Goal: Transaction & Acquisition: Book appointment/travel/reservation

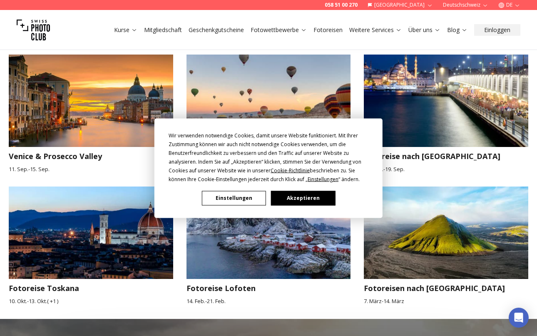
scroll to position [782, 0]
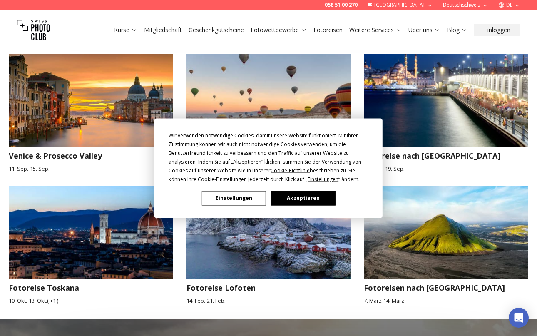
click at [58, 228] on div "Wir verwenden notwendige Cookies, damit unsere Website funktioniert. Mit Ihrer …" at bounding box center [268, 168] width 537 height 336
click at [80, 227] on div "Wir verwenden notwendige Cookies, damit unsere Website funktioniert. Mit Ihrer …" at bounding box center [268, 168] width 537 height 336
click at [299, 200] on button "Akzeptieren" at bounding box center [303, 198] width 64 height 15
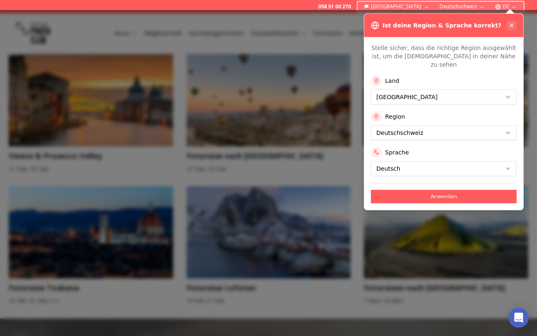
click at [510, 23] on icon at bounding box center [512, 25] width 7 height 7
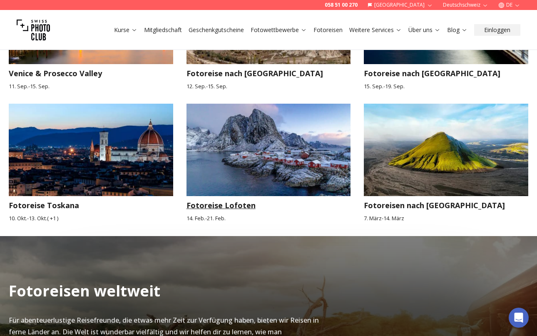
scroll to position [867, 0]
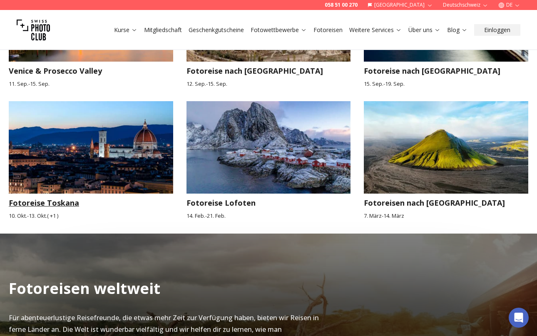
click at [67, 163] on img at bounding box center [91, 147] width 165 height 92
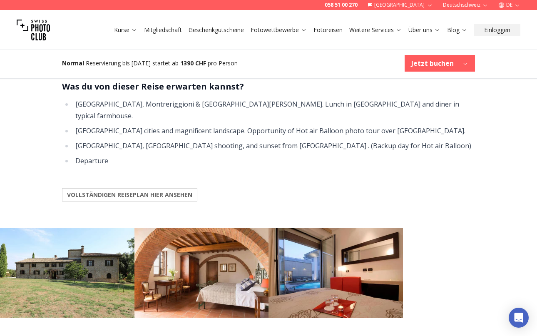
scroll to position [804, 0]
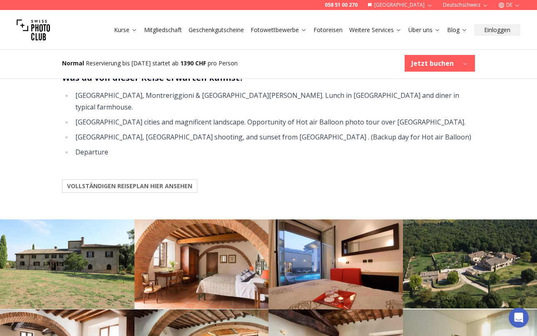
click at [174, 182] on b "VOLLSTÄNDIGEN REISEPLAN HIER ANSEHEN" at bounding box center [129, 186] width 125 height 8
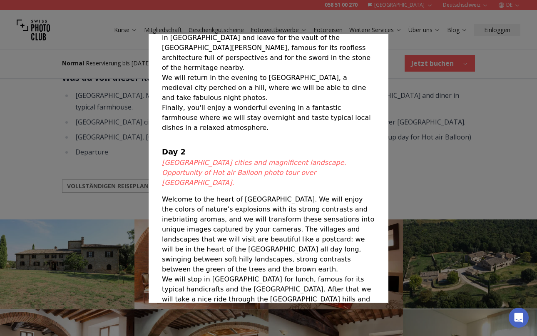
scroll to position [177, 0]
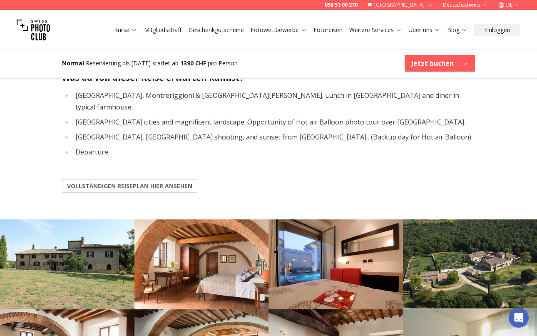
click at [417, 157] on div at bounding box center [268, 168] width 537 height 336
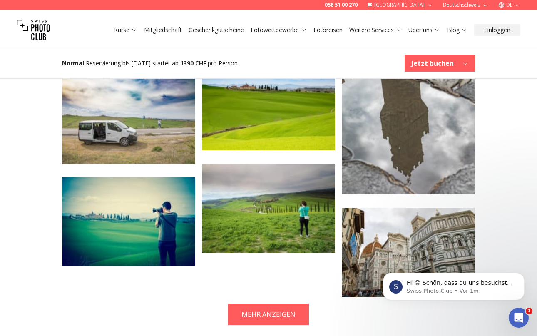
scroll to position [1638, 0]
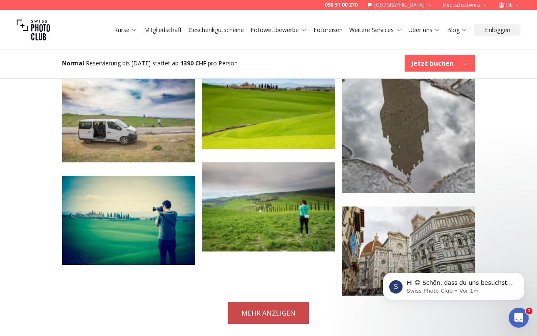
click at [265, 303] on button "MEHR ANZEIGEN" at bounding box center [268, 313] width 81 height 22
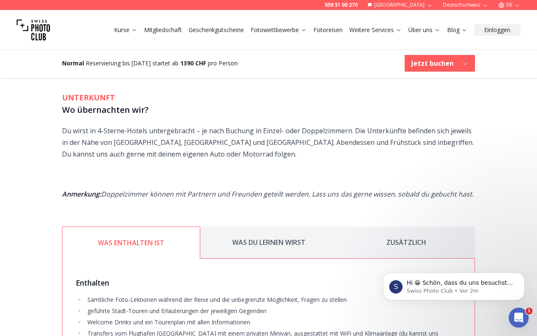
scroll to position [1011, 0]
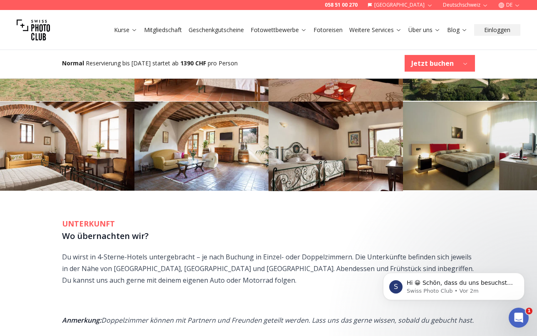
click at [434, 67] on b "Jetzt buchen" at bounding box center [433, 63] width 42 height 10
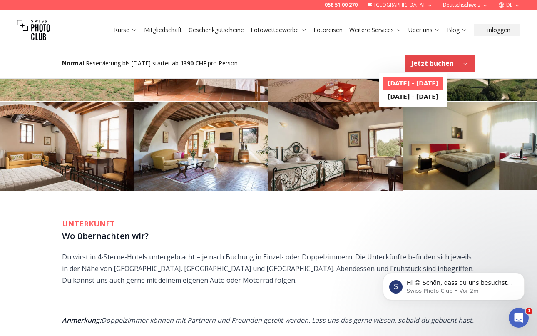
click at [422, 83] on b "[DATE] - [DATE]" at bounding box center [413, 83] width 51 height 8
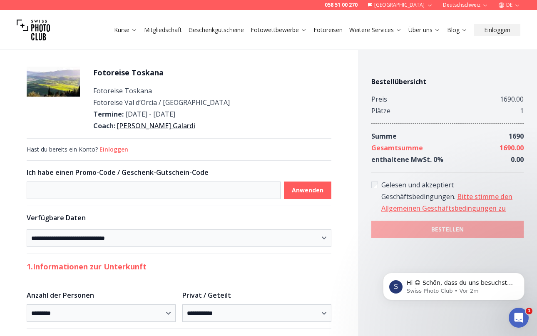
click at [166, 31] on link "Mitgliedschaft" at bounding box center [163, 30] width 38 height 8
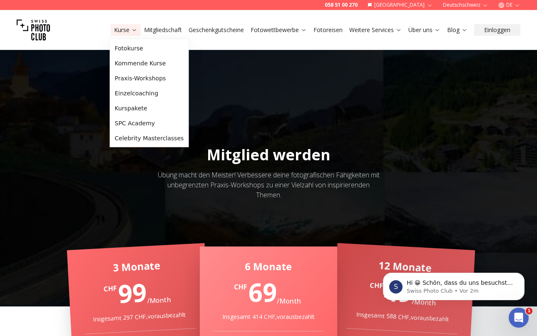
click at [122, 30] on link "Kurse" at bounding box center [125, 30] width 23 height 8
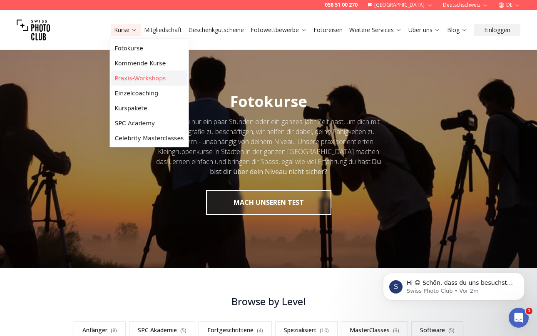
click at [136, 80] on link "Praxis-Workshops" at bounding box center [150, 78] width 76 height 15
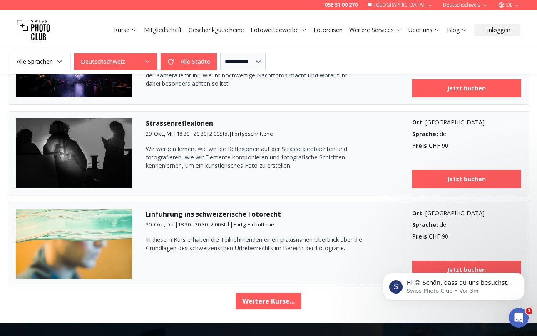
scroll to position [1380, 0]
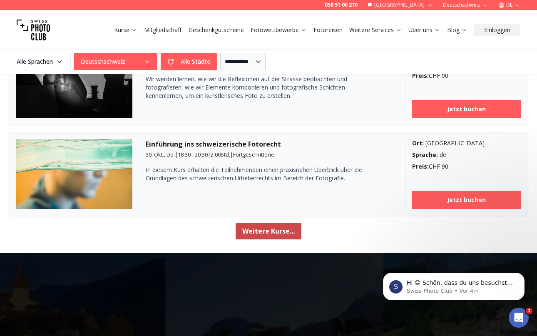
click at [259, 232] on button "Weitere Kurse..." at bounding box center [269, 231] width 66 height 17
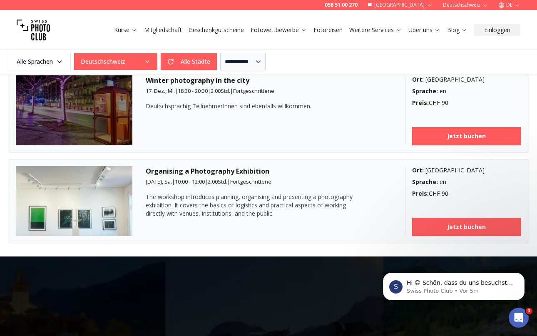
scroll to position [2337, 0]
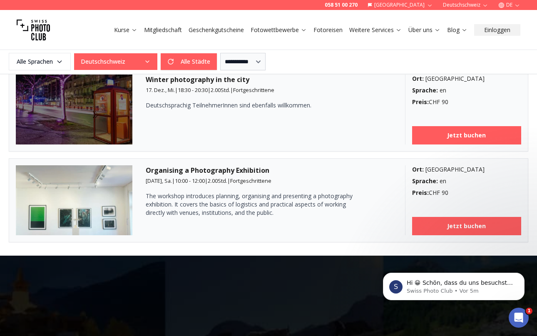
click at [162, 30] on link "Mitgliedschaft" at bounding box center [163, 30] width 38 height 8
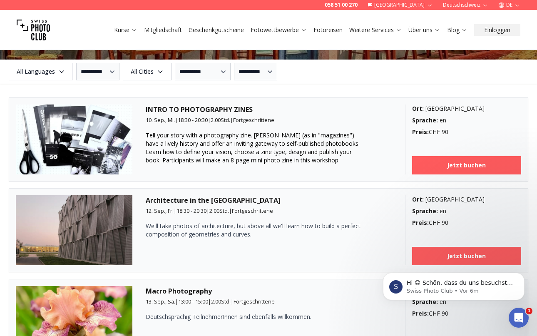
scroll to position [1017, 0]
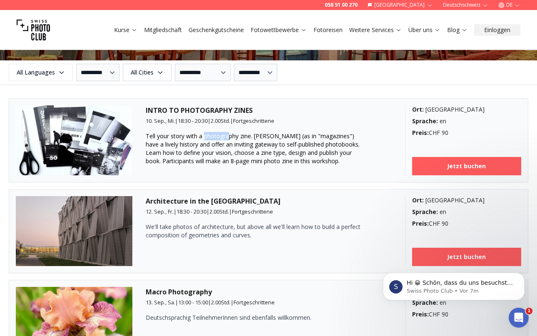
drag, startPoint x: 203, startPoint y: 136, endPoint x: 230, endPoint y: 135, distance: 26.7
click at [230, 135] on span "Tell your story with a photography zine. [PERSON_NAME] (as in "magazines") have…" at bounding box center [253, 148] width 214 height 33
drag, startPoint x: 199, startPoint y: 137, endPoint x: 251, endPoint y: 138, distance: 52.1
click at [251, 138] on span "Tell your story with a photography zine. [PERSON_NAME] (as in "magazines") have…" at bounding box center [253, 148] width 214 height 33
copy span "a photography zine"
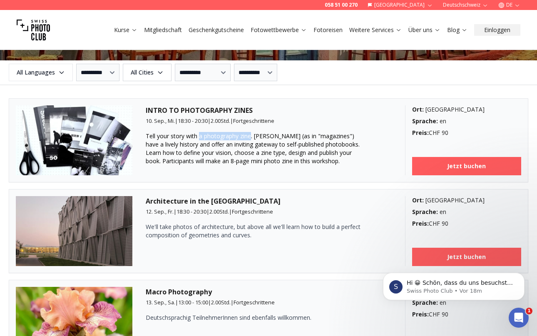
click at [330, 30] on link "Fotoreisen" at bounding box center [328, 30] width 29 height 8
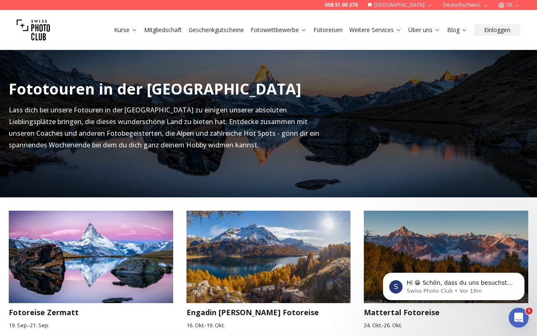
scroll to position [211, 0]
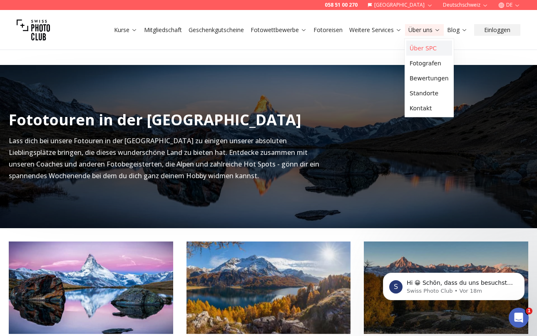
click at [429, 47] on link "Über SPC" at bounding box center [430, 48] width 46 height 15
